Goal: Task Accomplishment & Management: Use online tool/utility

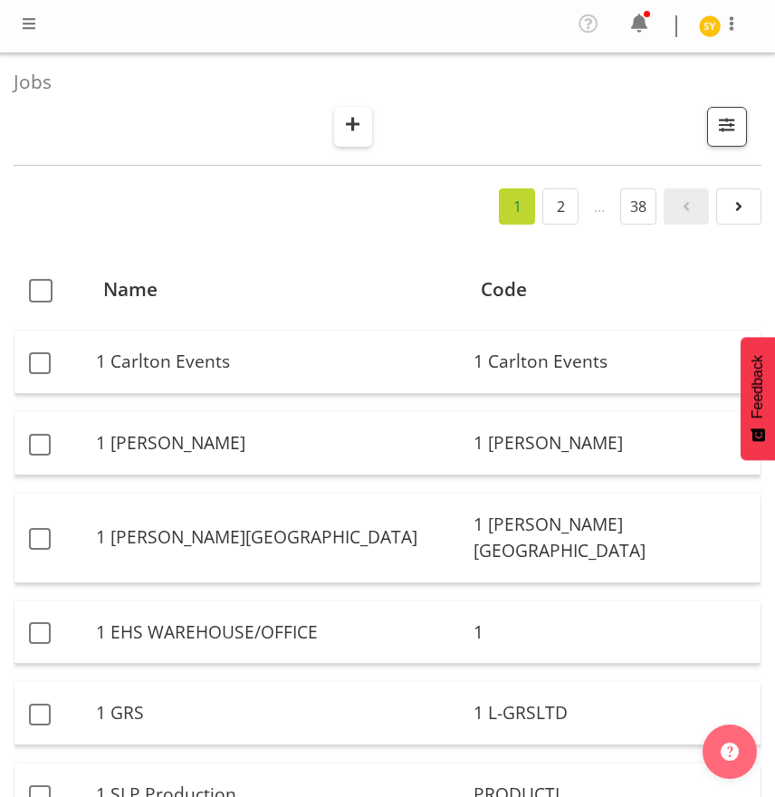
click at [353, 116] on span "button" at bounding box center [353, 124] width 24 height 24
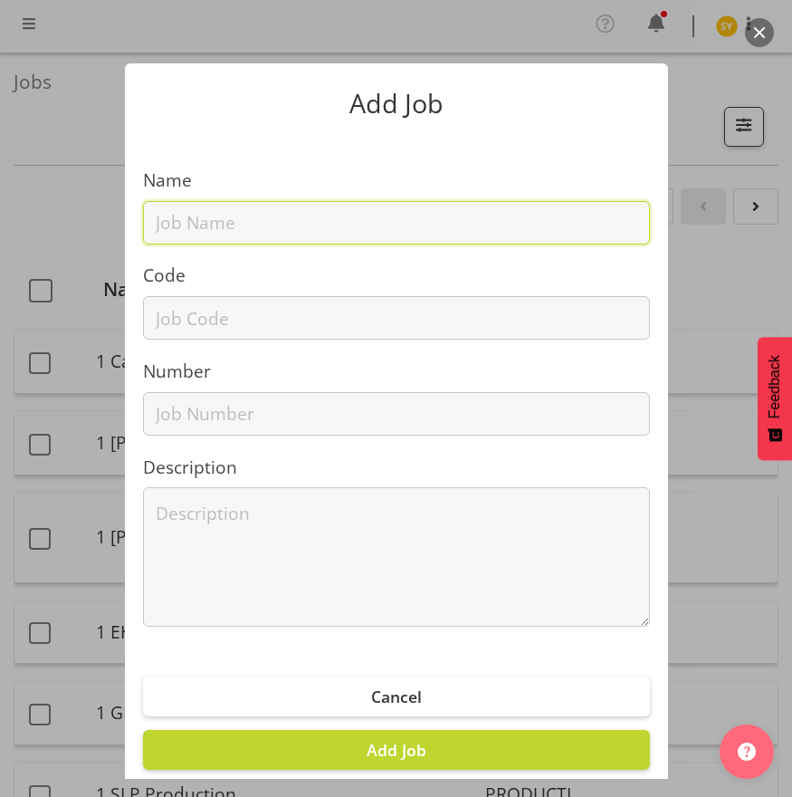
click at [256, 225] on input "text" at bounding box center [396, 222] width 507 height 43
paste input "4250901B"
type input "4250901B"
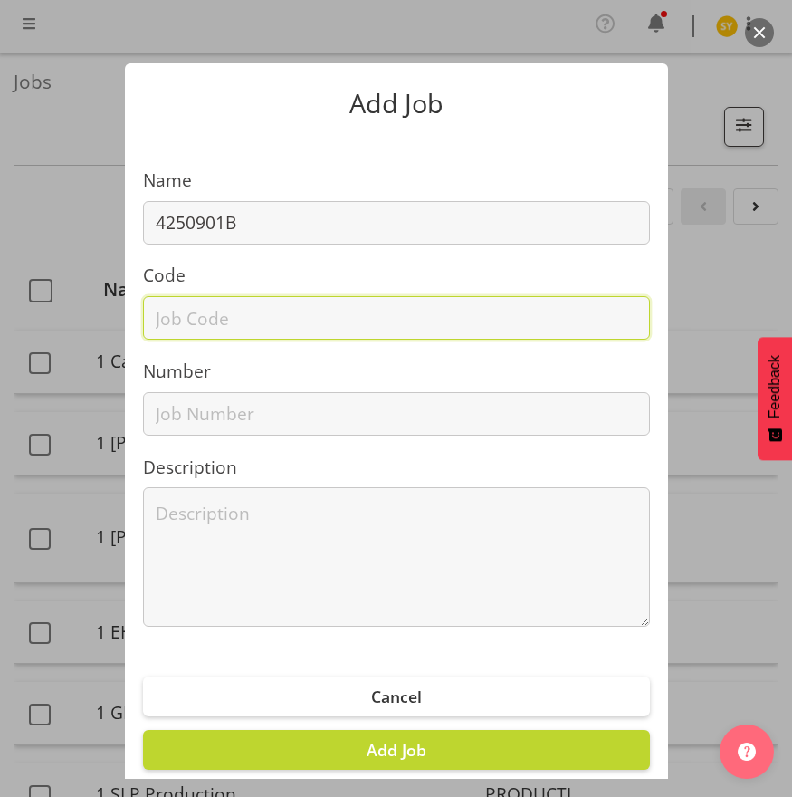
click at [205, 312] on input "text" at bounding box center [396, 317] width 507 height 43
paste input "4250901B"
type input "4250901B"
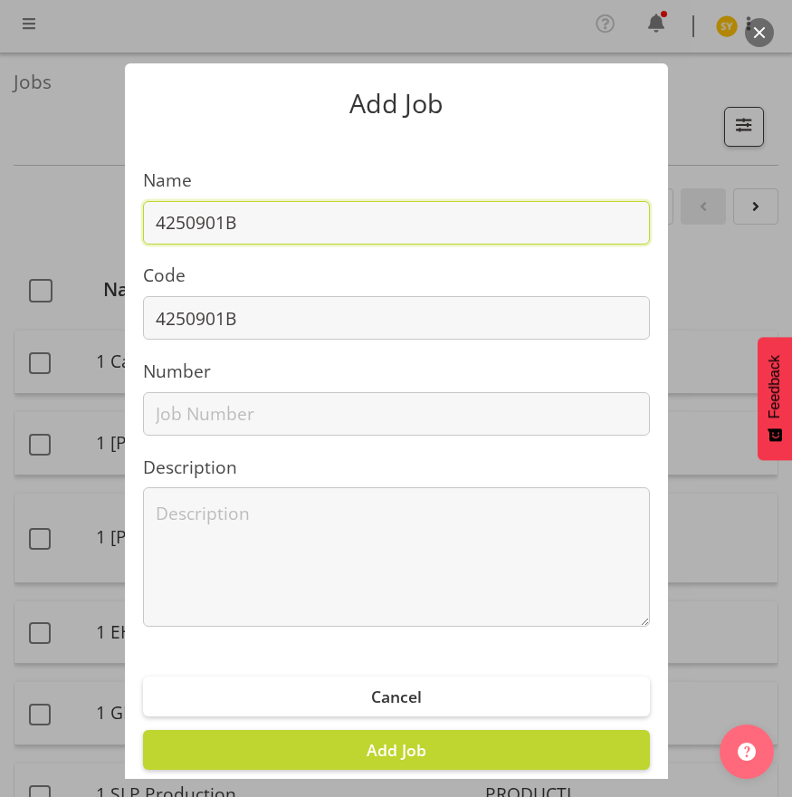
click at [305, 224] on input "4250901B" at bounding box center [396, 222] width 507 height 43
paste input "[PERSON_NAME] Education @ AHISA 2025"
drag, startPoint x: 539, startPoint y: 224, endPoint x: -44, endPoint y: 218, distance: 583.2
click at [0, 218] on html "COAST GROUP Profile Log Out Jobs Search Showing active jobs Showing running job…" at bounding box center [396, 398] width 792 height 797
type input "4250901B - [PERSON_NAME] Education @ AHISA 2025"
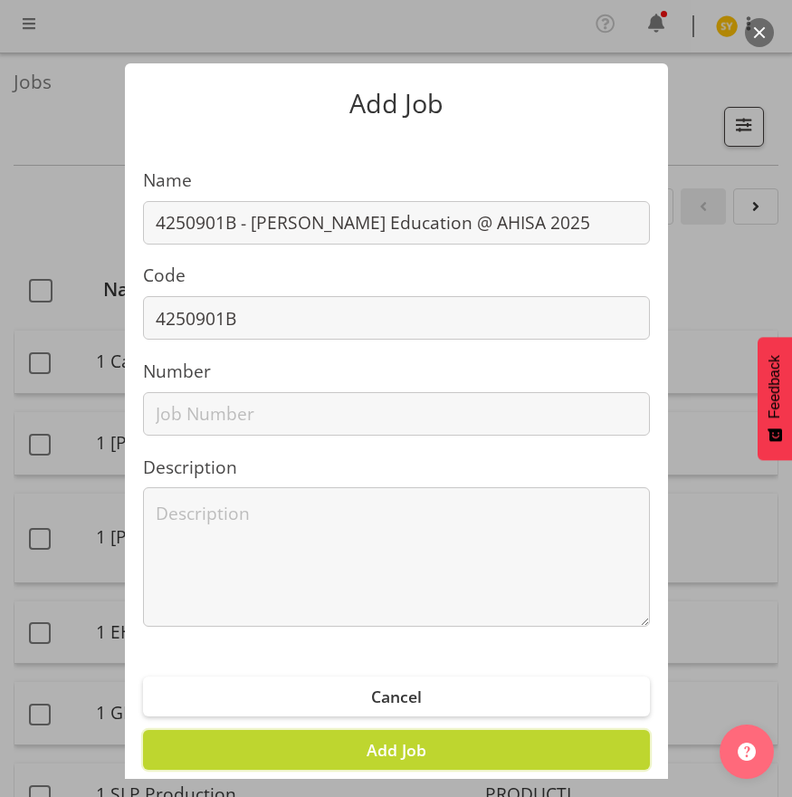
click at [445, 748] on button "Add Job" at bounding box center [396, 750] width 507 height 40
